Goal: Information Seeking & Learning: Learn about a topic

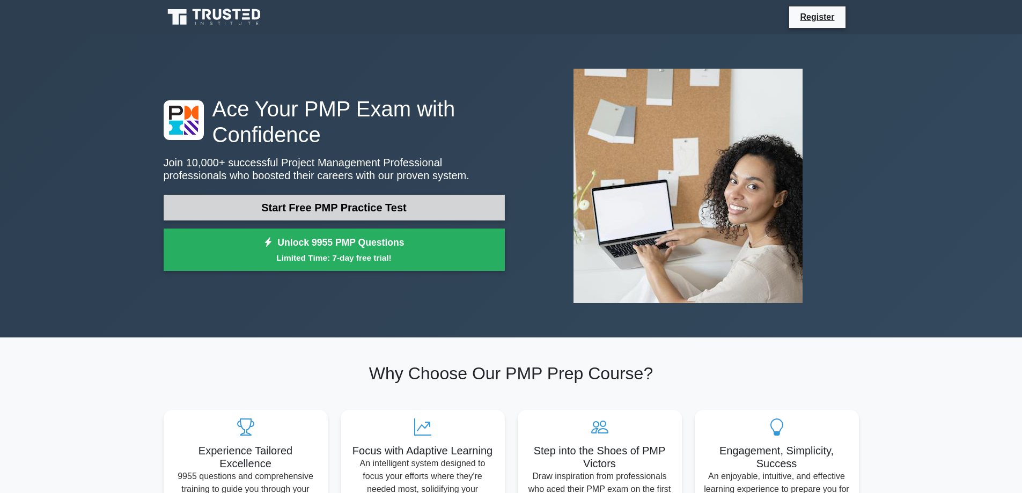
click at [326, 212] on link "Start Free PMP Practice Test" at bounding box center [334, 208] width 341 height 26
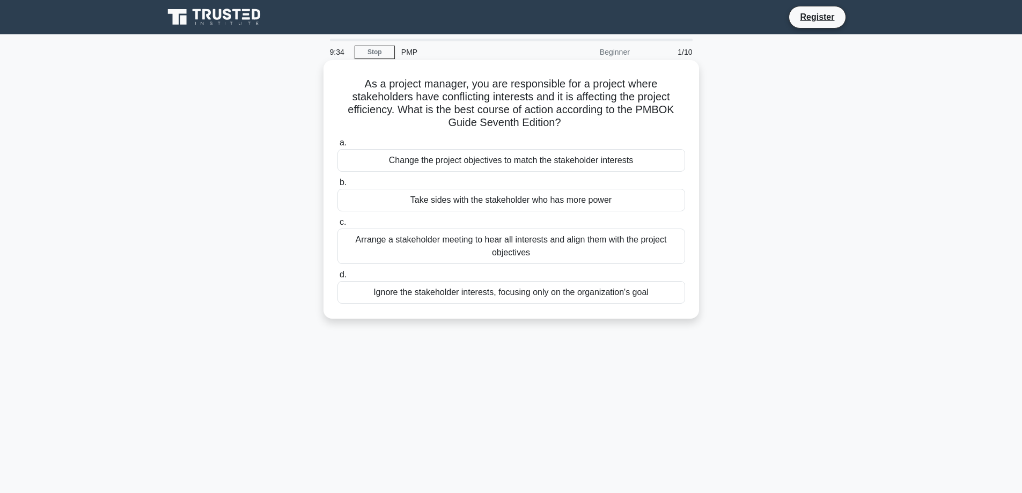
click at [448, 246] on div "Arrange a stakeholder meeting to hear all interests and align them with the pro…" at bounding box center [512, 246] width 348 height 35
click at [338, 226] on input "c. Arrange a stakeholder meeting to hear all interests and align them with the …" at bounding box center [338, 222] width 0 height 7
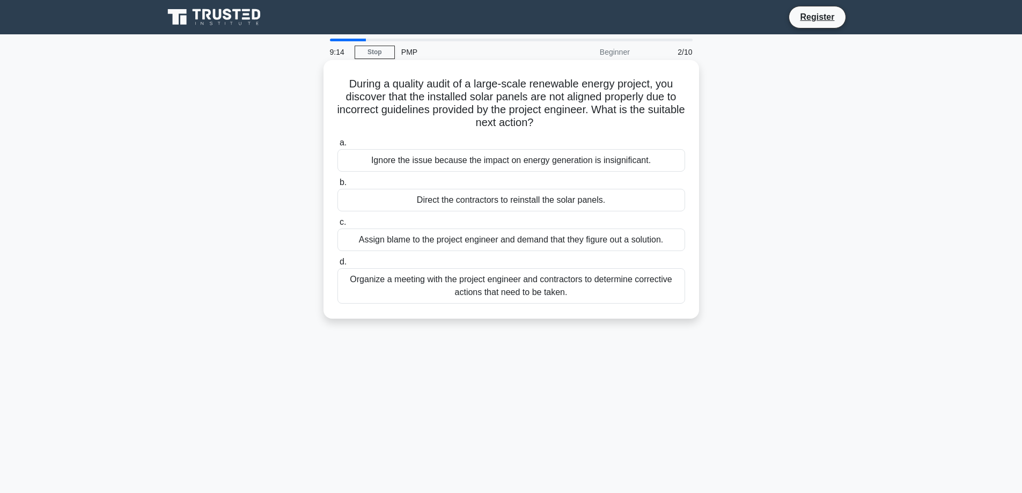
click at [404, 290] on div "Organize a meeting with the project engineer and contractors to determine corre…" at bounding box center [512, 285] width 348 height 35
click at [338, 266] on input "d. Organize a meeting with the project engineer and contractors to determine co…" at bounding box center [338, 262] width 0 height 7
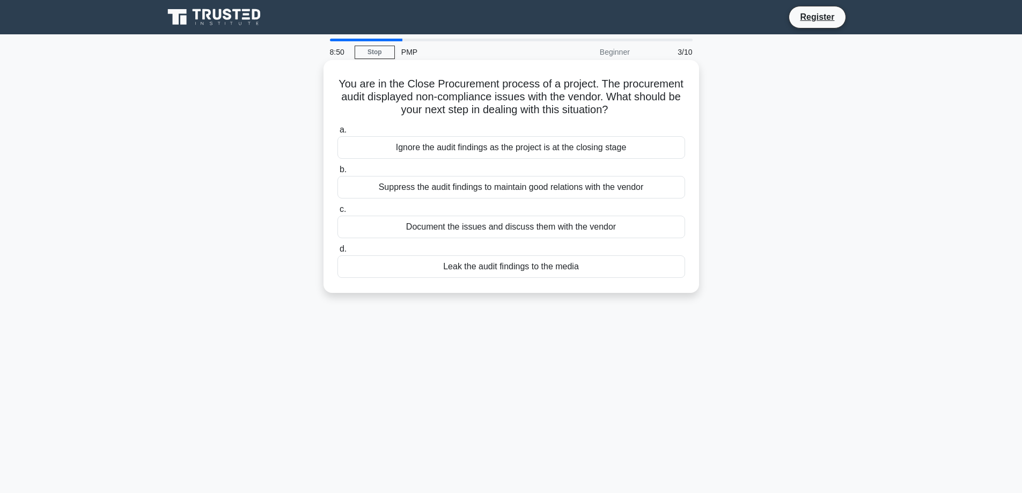
click at [435, 238] on div "Document the issues and discuss them with the vendor" at bounding box center [512, 227] width 348 height 23
click at [338, 213] on input "c. Document the issues and discuss them with the vendor" at bounding box center [338, 209] width 0 height 7
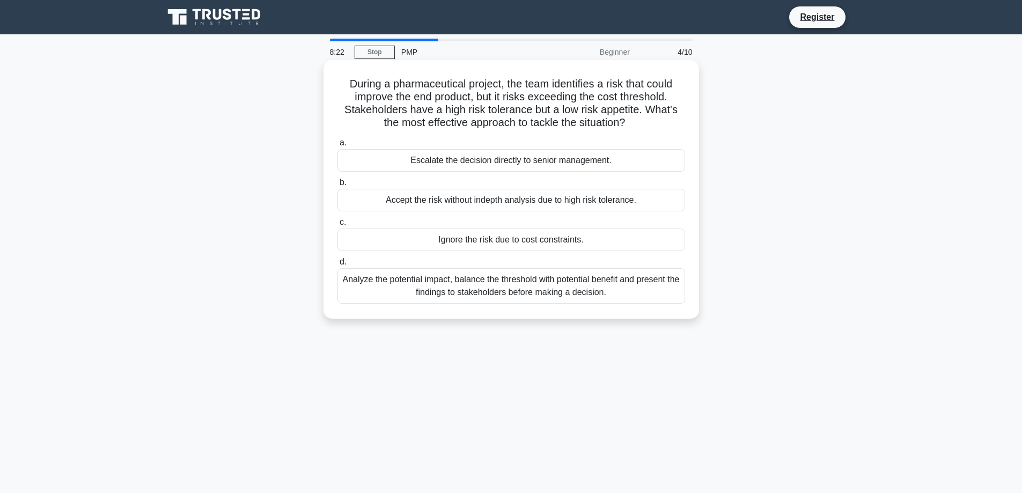
click at [406, 301] on div "Analyze the potential impact, balance the threshold with potential benefit and …" at bounding box center [512, 285] width 348 height 35
click at [338, 266] on input "d. Analyze the potential impact, balance the threshold with potential benefit a…" at bounding box center [338, 262] width 0 height 7
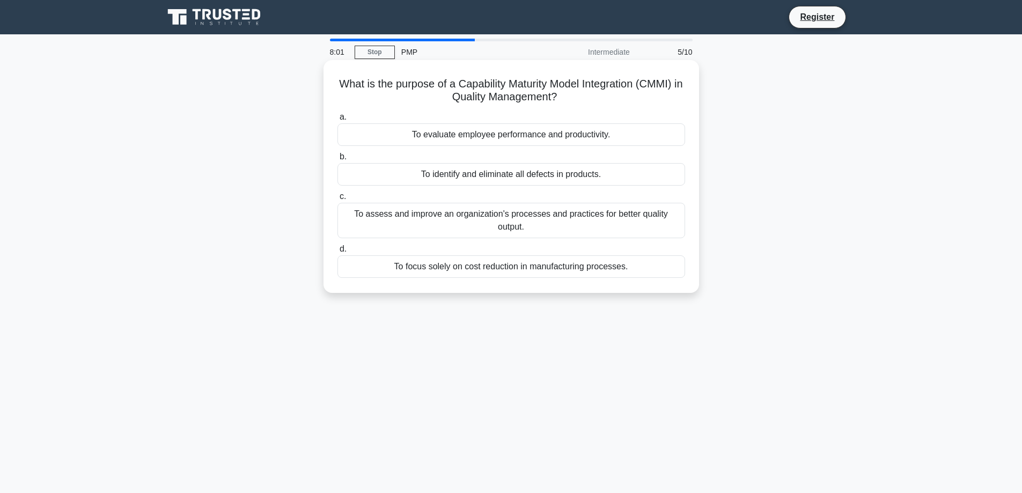
click at [406, 225] on div "To assess and improve an organization's processes and practices for better qual…" at bounding box center [512, 220] width 348 height 35
click at [338, 200] on input "c. To assess and improve an organization's processes and practices for better q…" at bounding box center [338, 196] width 0 height 7
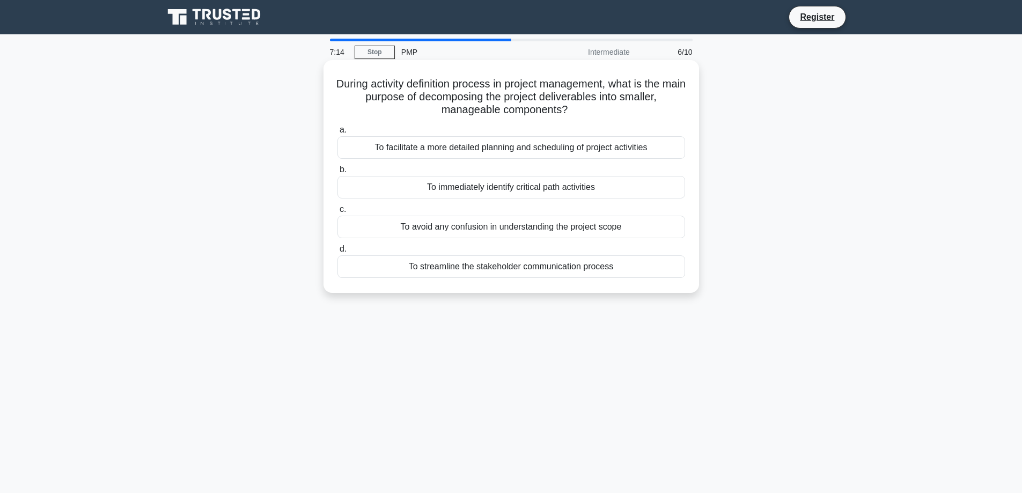
click at [400, 150] on div "To facilitate a more detailed planning and scheduling of project activities" at bounding box center [512, 147] width 348 height 23
click at [338, 134] on input "a. To facilitate a more detailed planning and scheduling of project activities" at bounding box center [338, 130] width 0 height 7
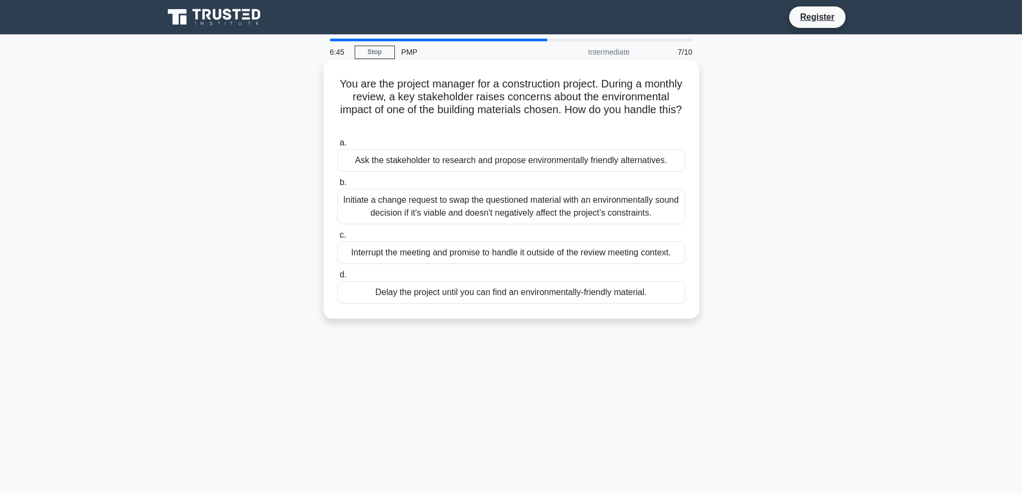
click at [403, 213] on div "Initiate a change request to swap the questioned material with an environmental…" at bounding box center [512, 206] width 348 height 35
click at [338, 186] on input "b. Initiate a change request to swap the questioned material with an environmen…" at bounding box center [338, 182] width 0 height 7
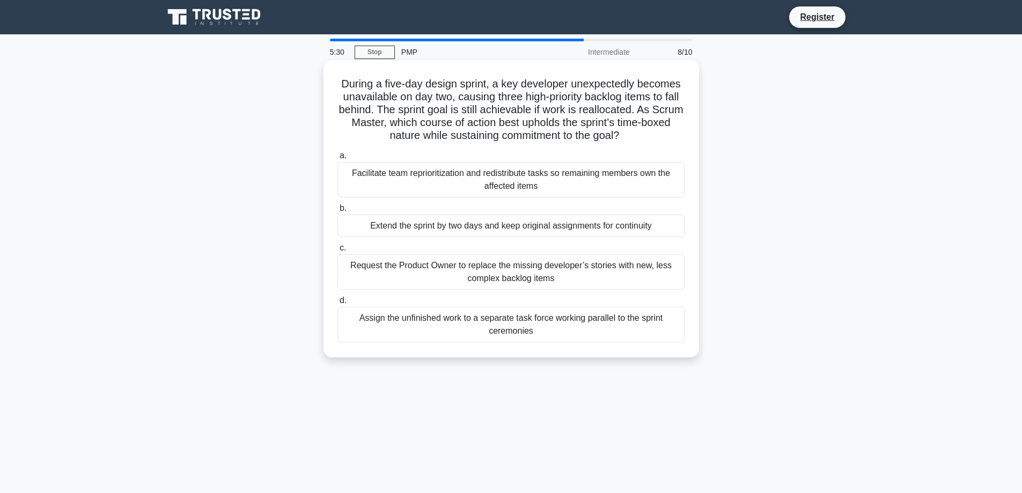
click at [393, 195] on div "Facilitate team reprioritization and redistribute tasks so remaining members ow…" at bounding box center [512, 179] width 348 height 35
click at [338, 159] on input "a. Facilitate team reprioritization and redistribute tasks so remaining members…" at bounding box center [338, 155] width 0 height 7
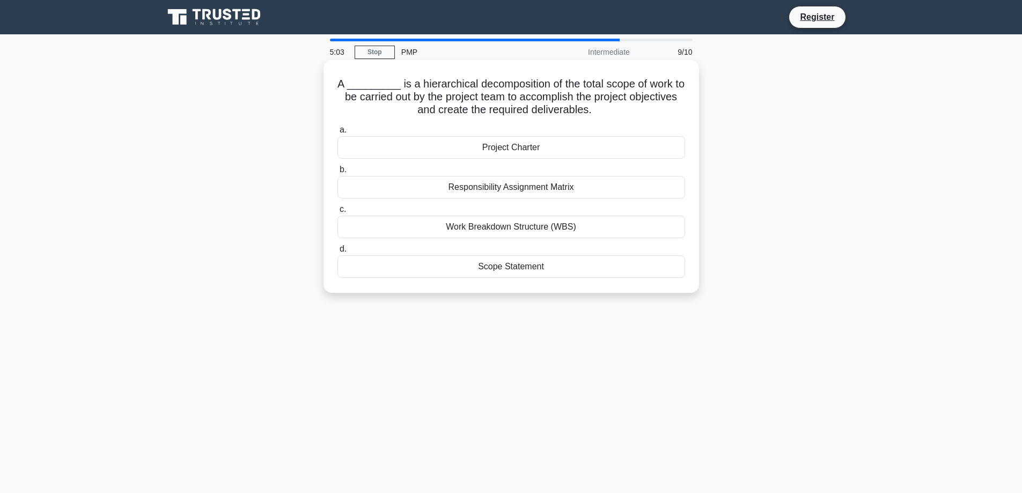
click at [437, 264] on div "Scope Statement" at bounding box center [512, 266] width 348 height 23
click at [338, 253] on input "d. Scope Statement" at bounding box center [338, 249] width 0 height 7
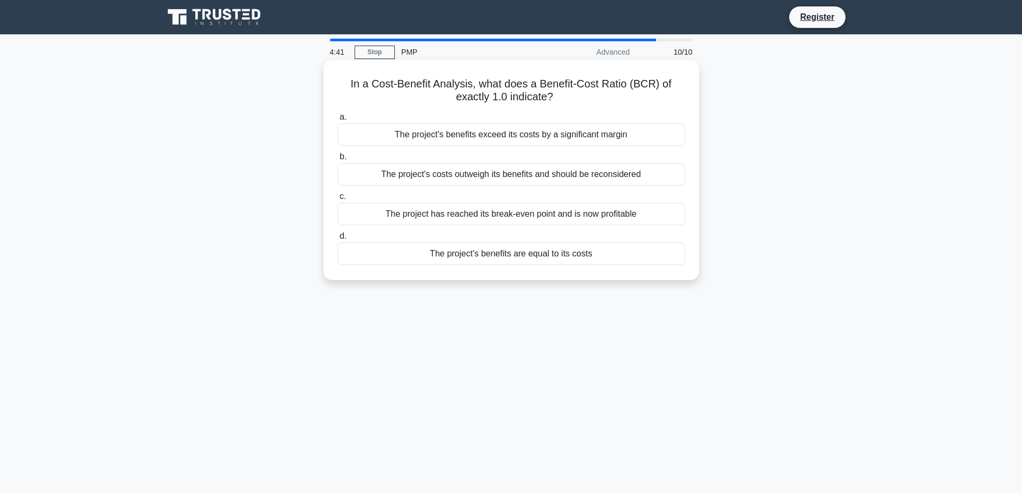
click at [401, 253] on div "The project's benefits are equal to its costs" at bounding box center [512, 254] width 348 height 23
click at [338, 240] on input "d. The project's benefits are equal to its costs" at bounding box center [338, 236] width 0 height 7
